Goal: Task Accomplishment & Management: Manage account settings

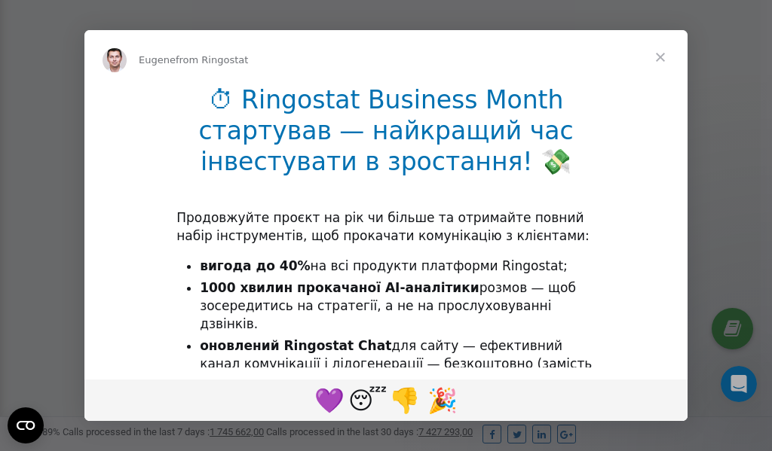
click at [662, 57] on span "Close" at bounding box center [660, 57] width 54 height 54
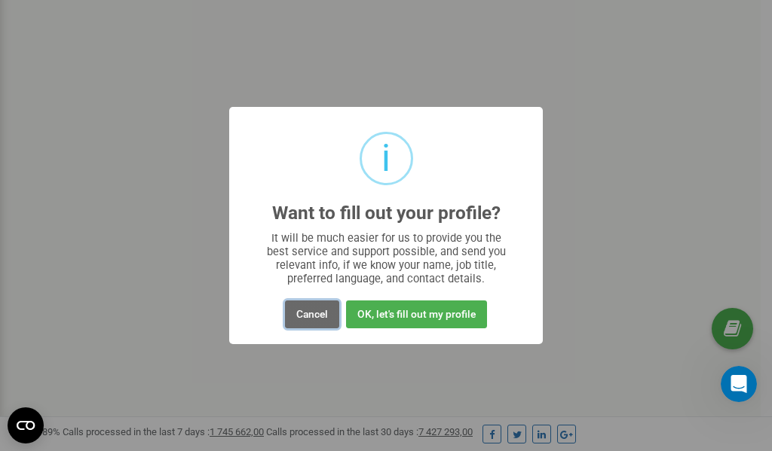
click at [315, 314] on button "Cancel" at bounding box center [312, 315] width 54 height 28
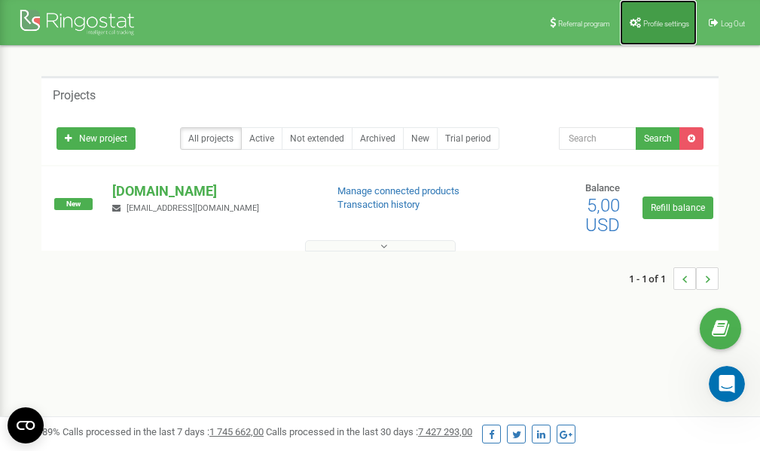
click at [666, 21] on span "Profile settings" at bounding box center [667, 24] width 46 height 8
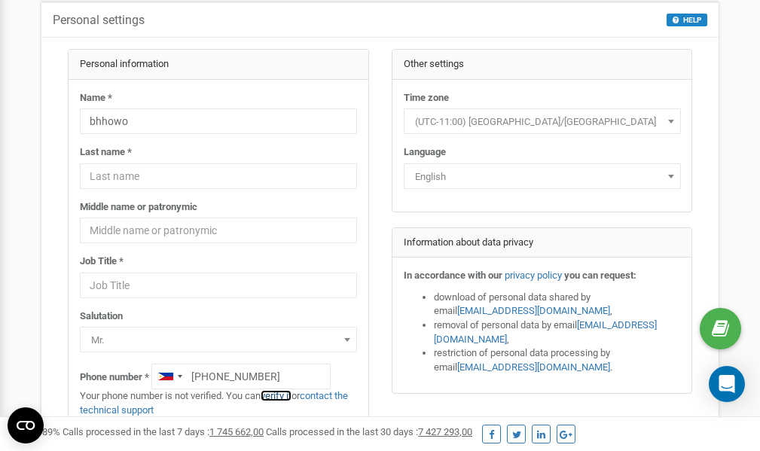
click at [282, 395] on link "verify it" at bounding box center [276, 395] width 31 height 11
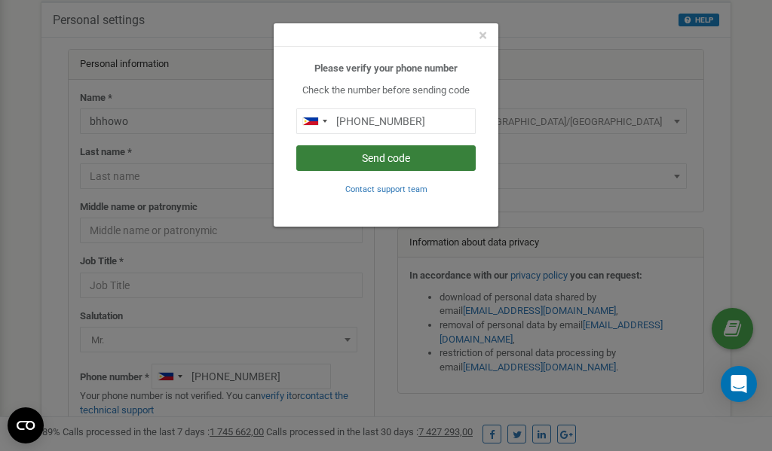
click at [389, 159] on button "Send code" at bounding box center [385, 158] width 179 height 26
